Goal: Information Seeking & Learning: Learn about a topic

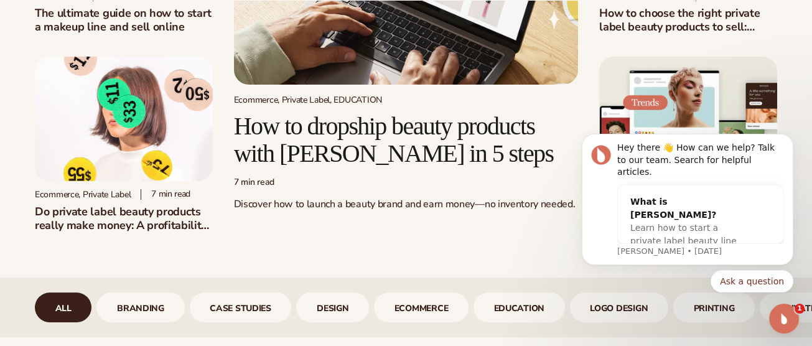
scroll to position [229, 0]
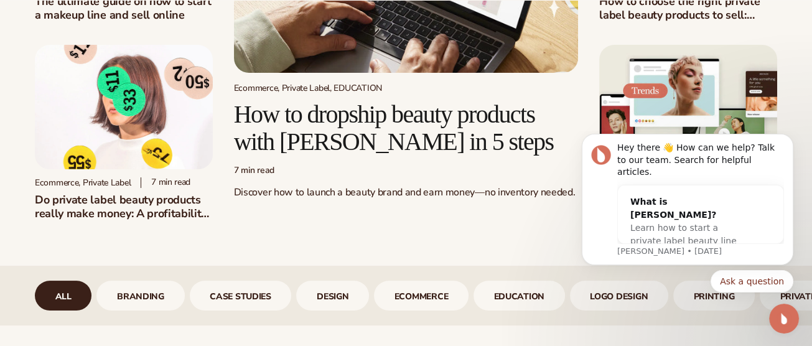
click at [384, 114] on h2 "How to dropship beauty products with Blanka in 5 steps" at bounding box center [406, 128] width 345 height 55
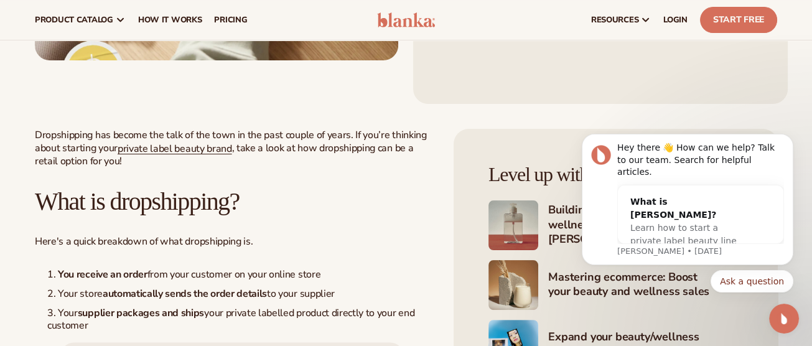
scroll to position [114, 0]
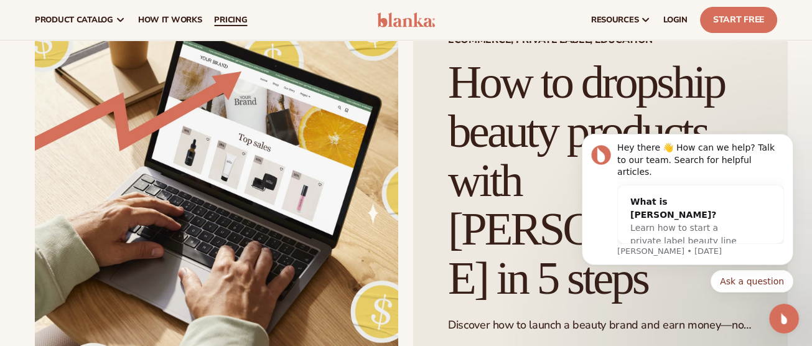
click at [229, 16] on span "pricing" at bounding box center [230, 20] width 33 height 10
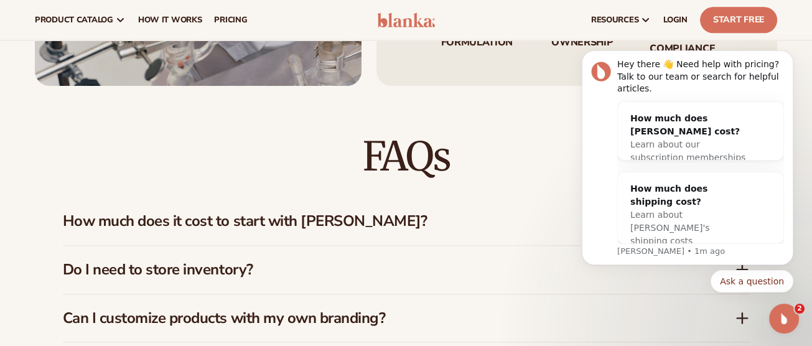
scroll to position [1667, 0]
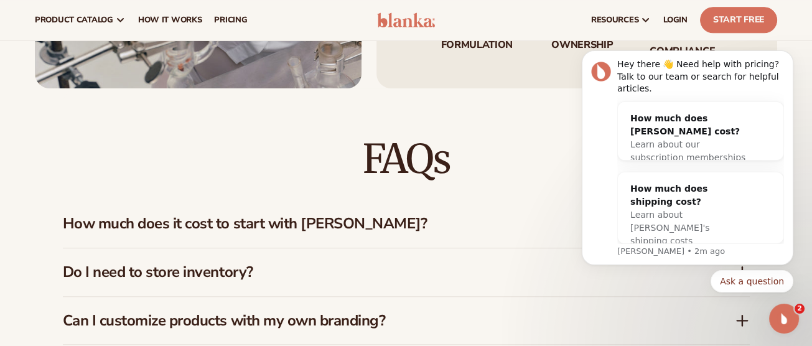
click at [735, 300] on body "Hey there 👋 Need help with pricing? Talk to our team or search for helpful arti…" at bounding box center [687, 193] width 239 height 282
click at [736, 307] on body "Hey there 👋 Need help with pricing? Talk to our team or search for helpful arti…" at bounding box center [687, 193] width 239 height 282
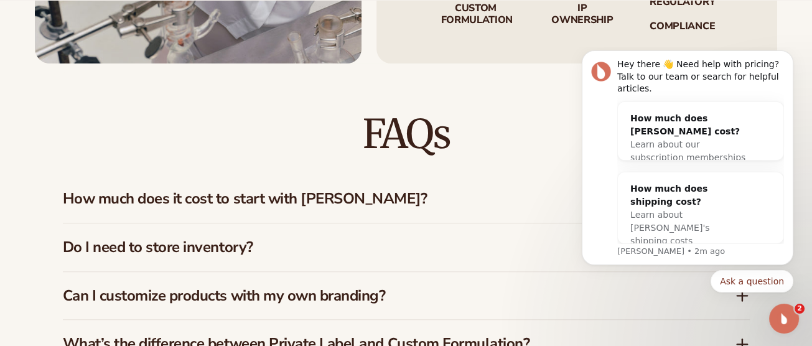
scroll to position [1717, 0]
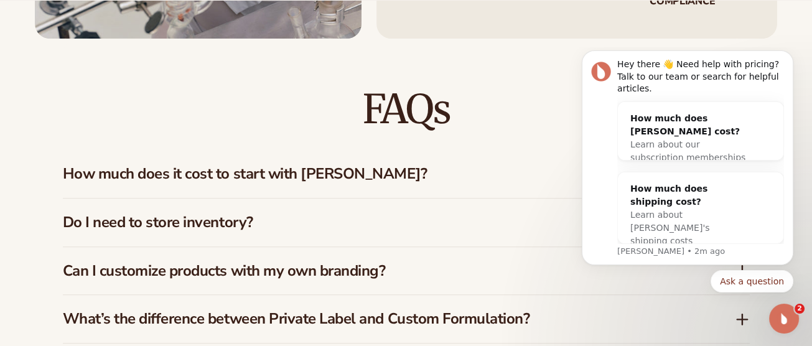
click at [342, 262] on h3 "Can I customize products with my own branding?" at bounding box center [380, 271] width 634 height 18
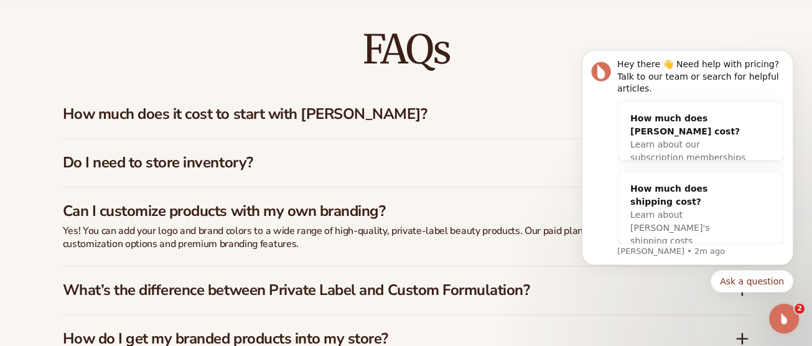
scroll to position [1792, 0]
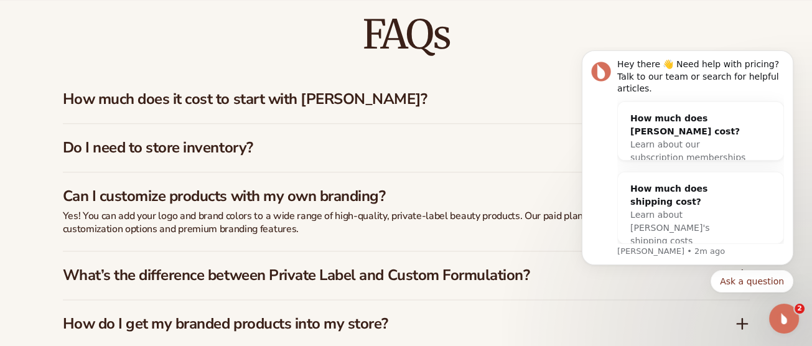
click at [483, 266] on h3 "What’s the difference between Private Label and Custom Formulation?" at bounding box center [380, 275] width 634 height 18
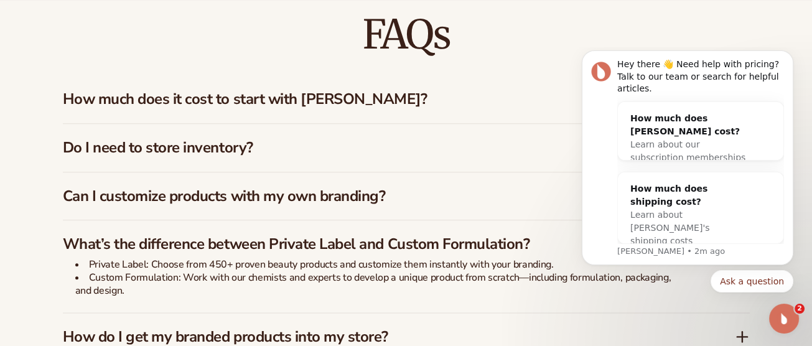
click at [399, 328] on h3 "How do I get my branded products into my store?" at bounding box center [380, 337] width 634 height 18
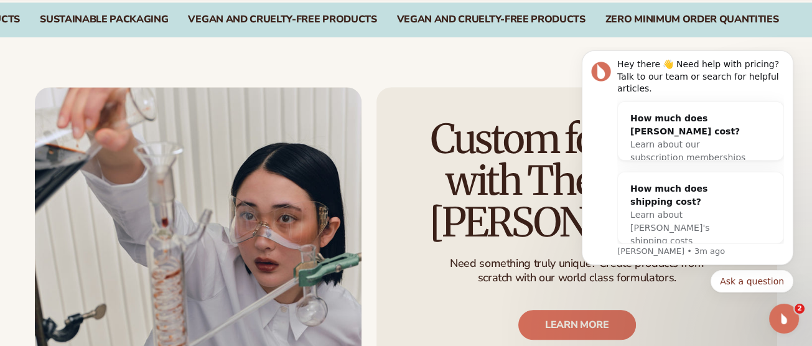
scroll to position [1312, 0]
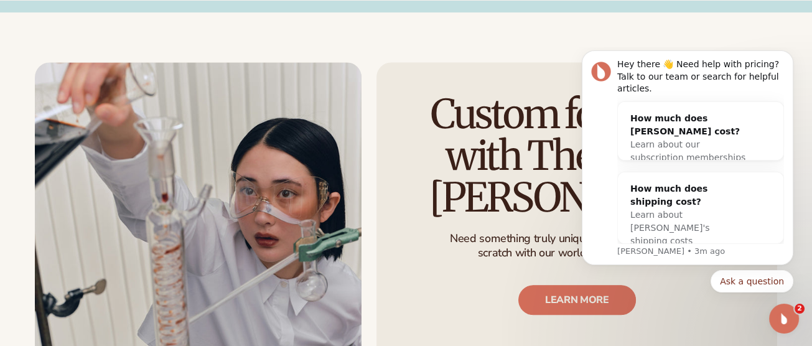
click at [572, 295] on body "Hey there 👋 Need help with pricing? Talk to our team or search for helpful arti…" at bounding box center [687, 193] width 239 height 282
click at [570, 292] on body "Hey there 👋 Need help with pricing? Talk to our team or search for helpful arti…" at bounding box center [687, 193] width 239 height 282
click at [780, 318] on icon "Open Intercom Messenger" at bounding box center [781, 317] width 9 height 10
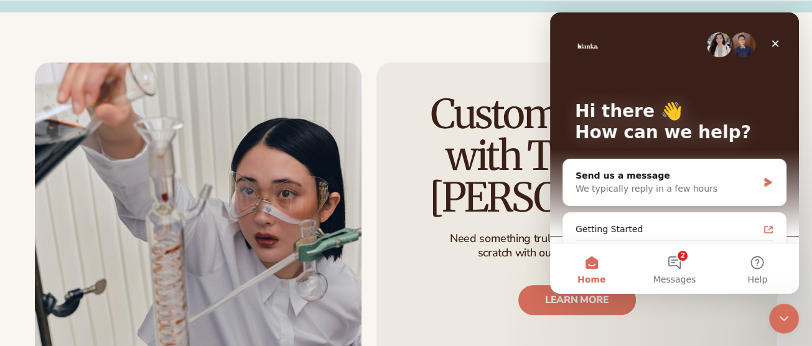
scroll to position [0, 0]
click at [774, 42] on icon "Close" at bounding box center [775, 43] width 7 height 7
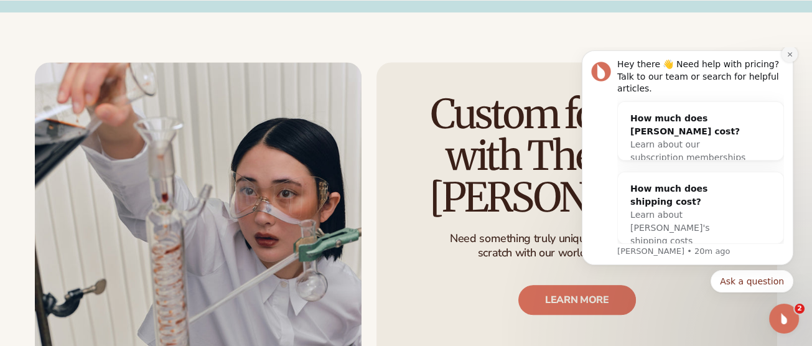
click at [786, 58] on icon "Dismiss notification" at bounding box center [789, 54] width 7 height 7
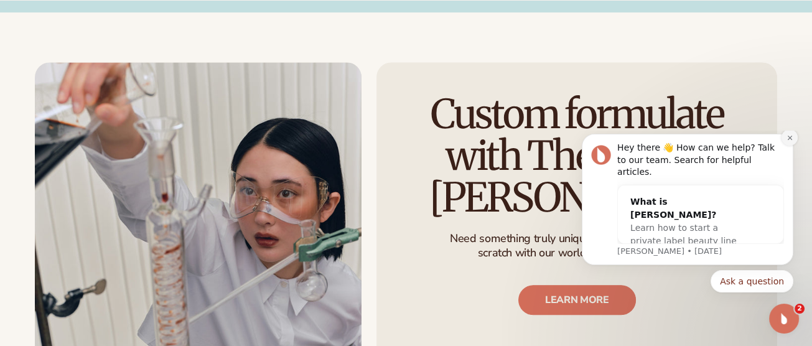
click at [785, 146] on button "Dismiss notification" at bounding box center [789, 137] width 16 height 16
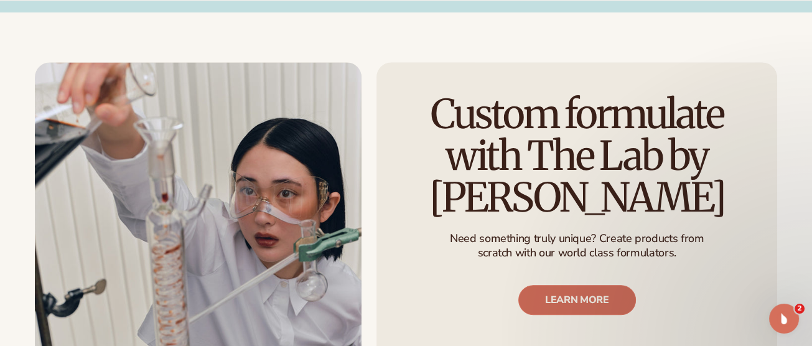
click at [575, 304] on link "LEARN MORE" at bounding box center [576, 300] width 118 height 30
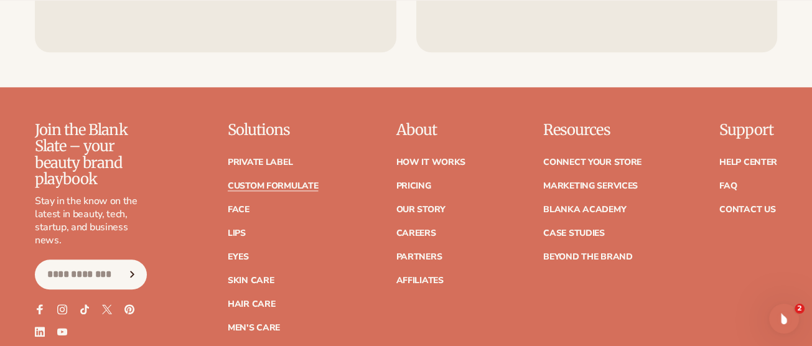
scroll to position [1754, 0]
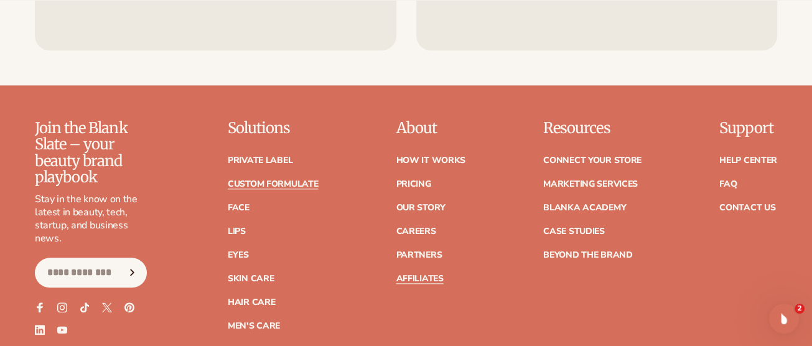
click at [414, 274] on link "Affiliates" at bounding box center [419, 278] width 47 height 9
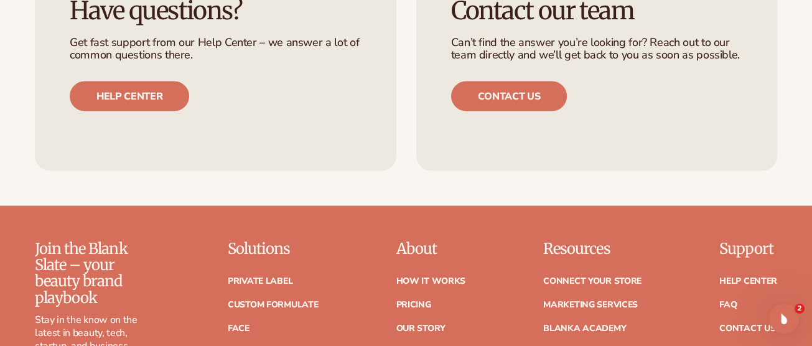
scroll to position [3311, 0]
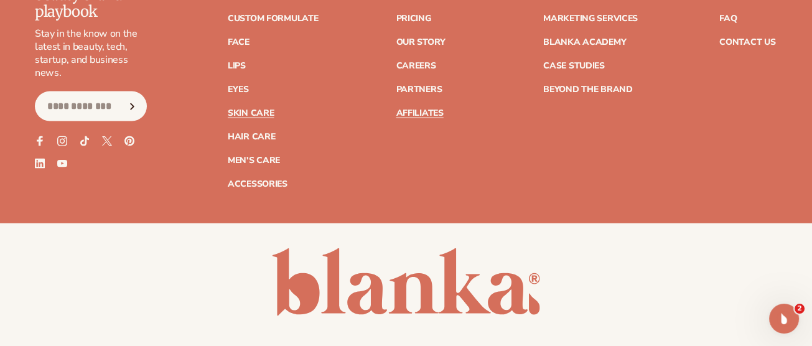
click at [247, 109] on link "Skin Care" at bounding box center [251, 113] width 46 height 9
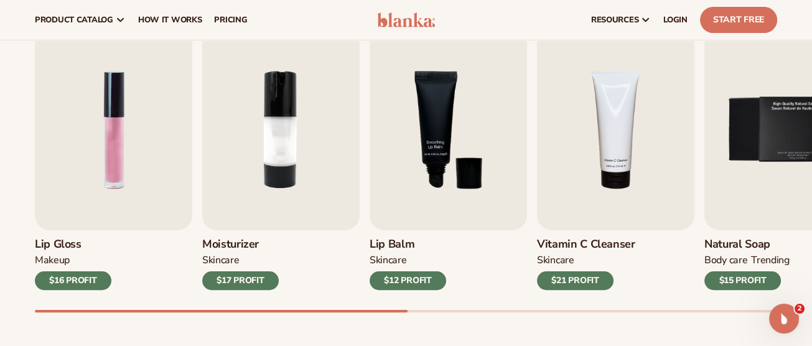
scroll to position [397, 0]
